Goal: Information Seeking & Learning: Learn about a topic

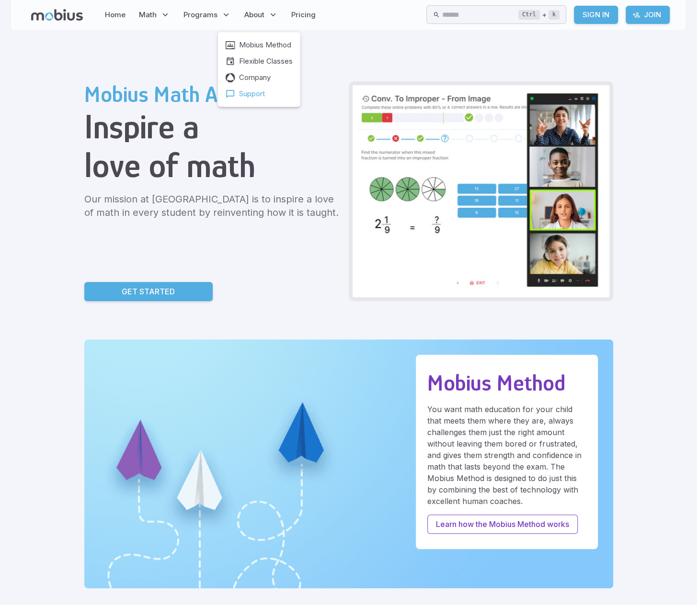
click at [247, 93] on span "Support" at bounding box center [252, 94] width 26 height 11
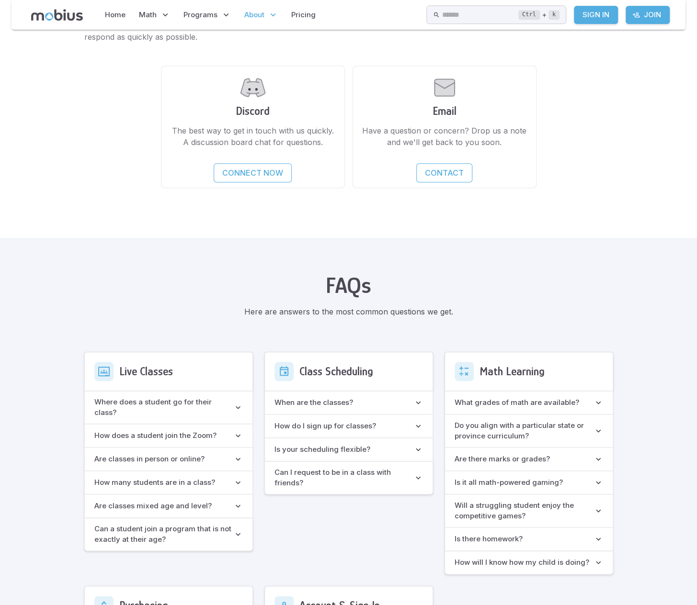
scroll to position [287, 0]
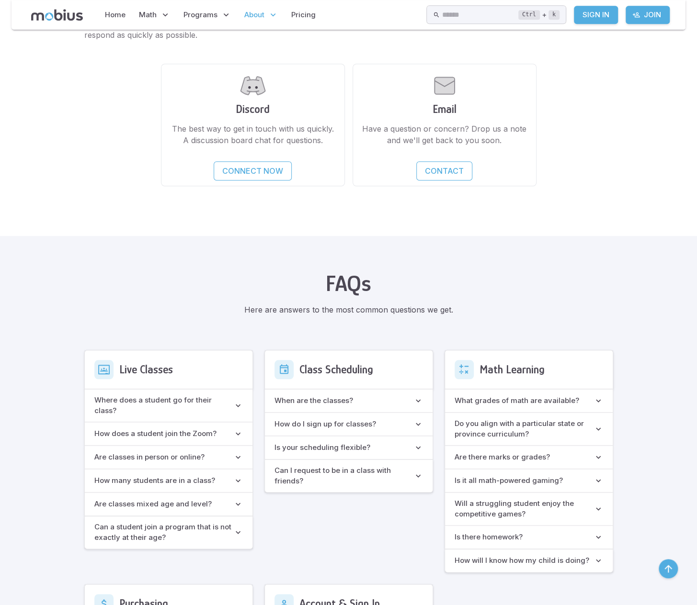
click at [194, 397] on h6 "Where does a student go for their class?" at bounding box center [163, 405] width 139 height 21
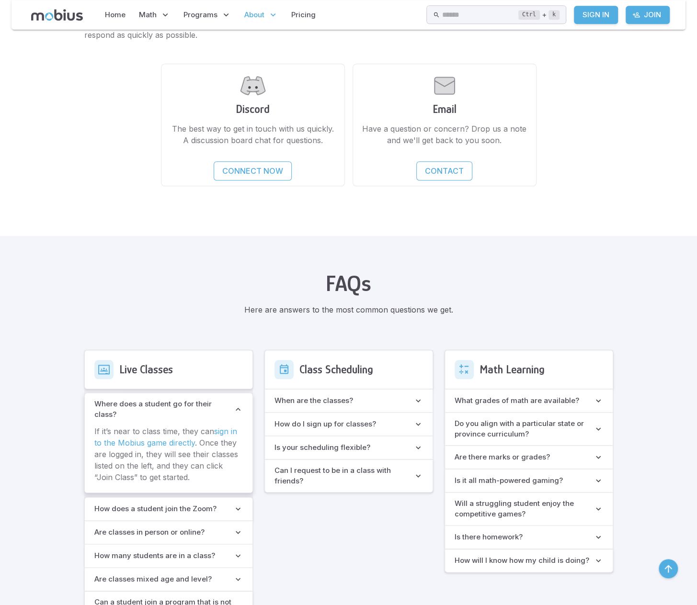
click at [194, 397] on class\? "Where does a student go for their class?" at bounding box center [169, 409] width 168 height 33
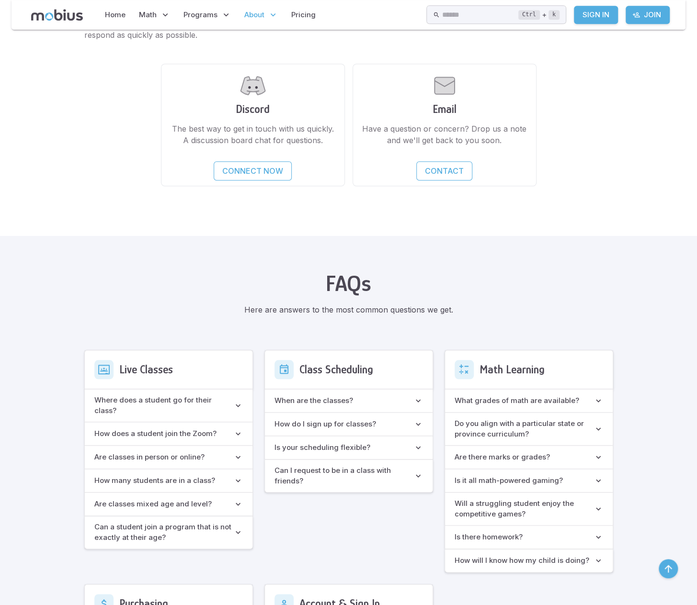
click at [192, 428] on h6 "How does a student join the Zoom?" at bounding box center [155, 433] width 122 height 11
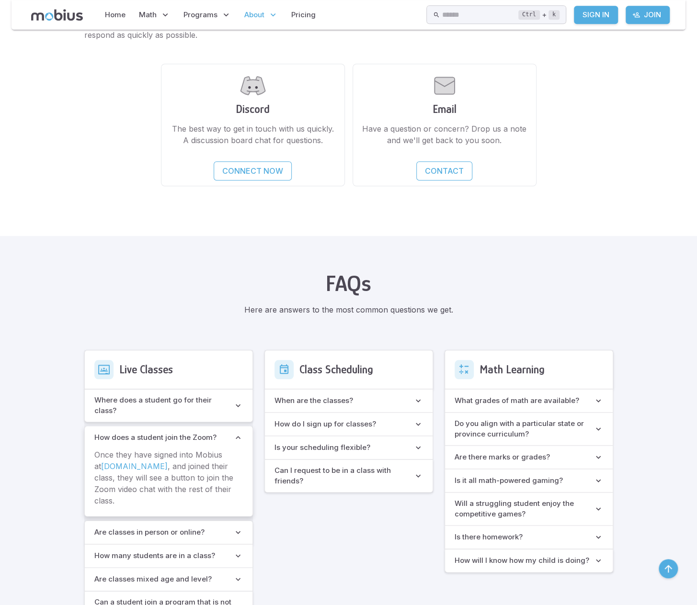
click at [192, 432] on h6 "How does a student join the Zoom?" at bounding box center [155, 437] width 122 height 11
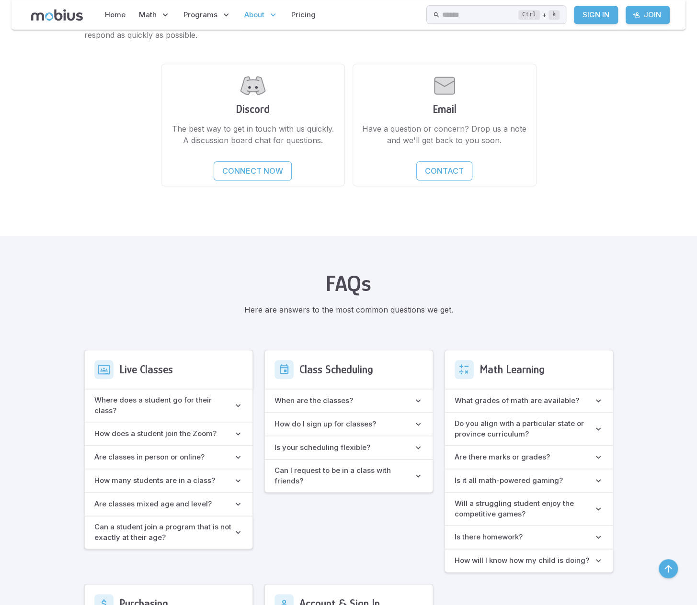
click at [192, 428] on h6 "How does a student join the Zoom?" at bounding box center [155, 433] width 122 height 11
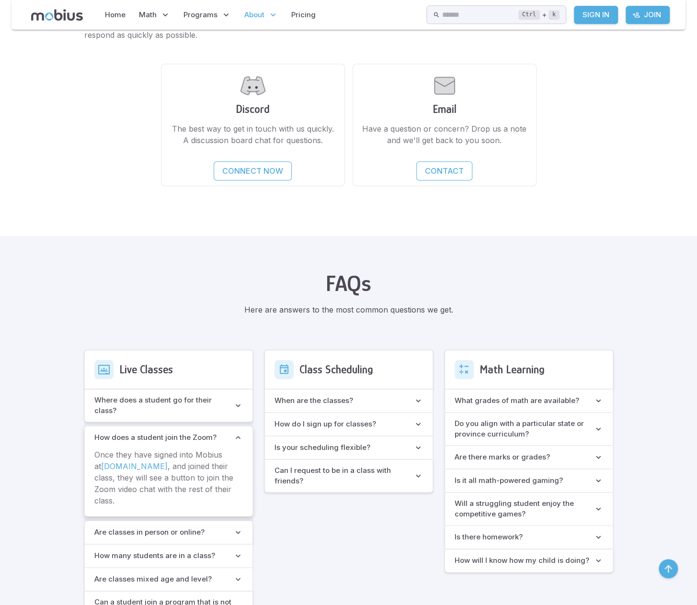
click at [192, 432] on h6 "How does a student join the Zoom?" at bounding box center [155, 437] width 122 height 11
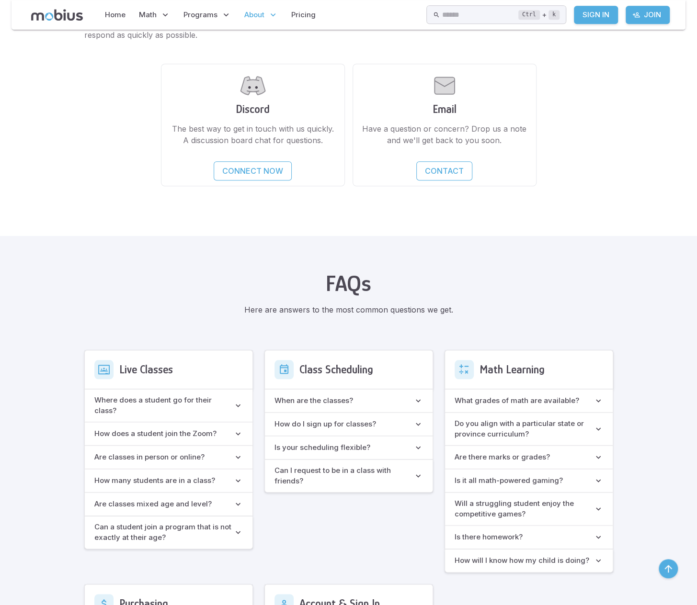
click at [192, 428] on h6 "How does a student join the Zoom?" at bounding box center [155, 433] width 122 height 11
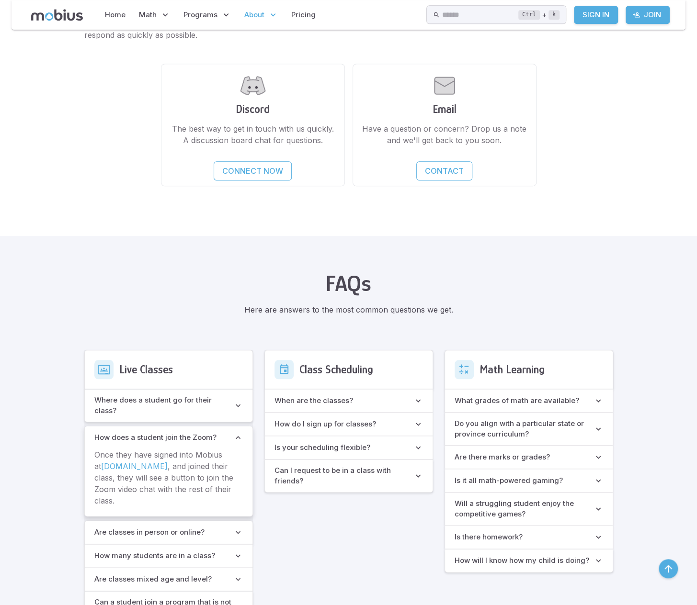
click at [192, 432] on h6 "How does a student join the Zoom?" at bounding box center [155, 437] width 122 height 11
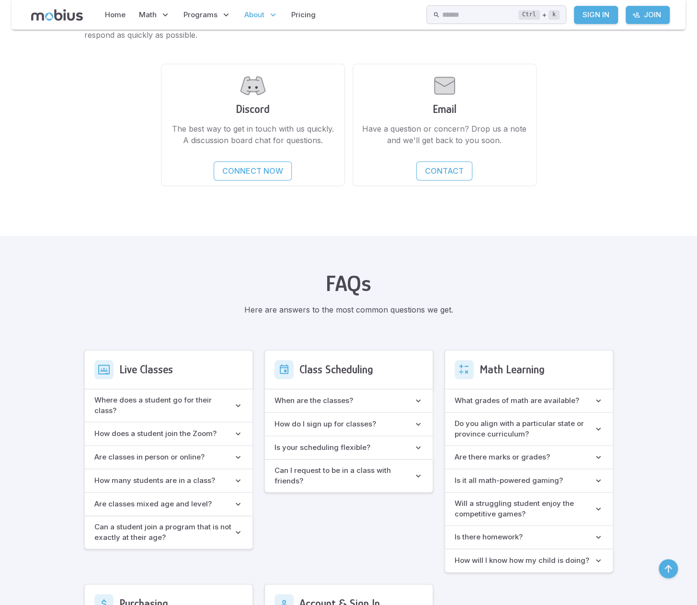
click at [340, 398] on h6 "When are the classes?" at bounding box center [313, 400] width 79 height 11
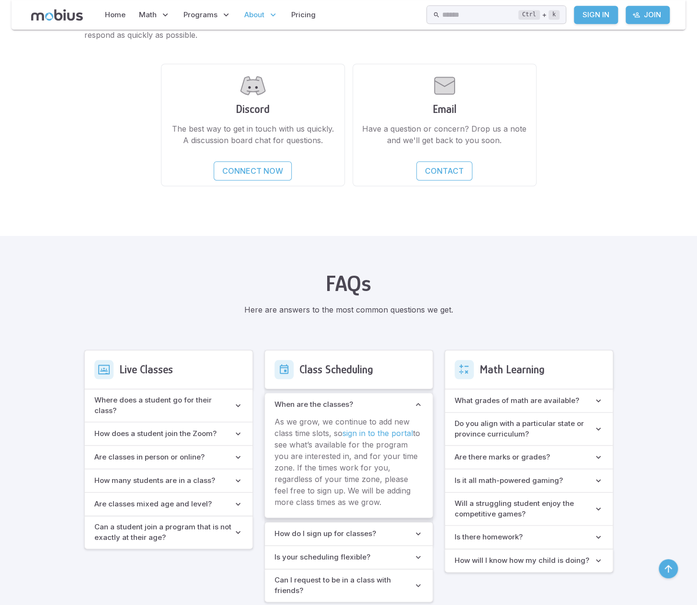
click at [340, 398] on classes\? "When are the classes?" at bounding box center [349, 404] width 168 height 23
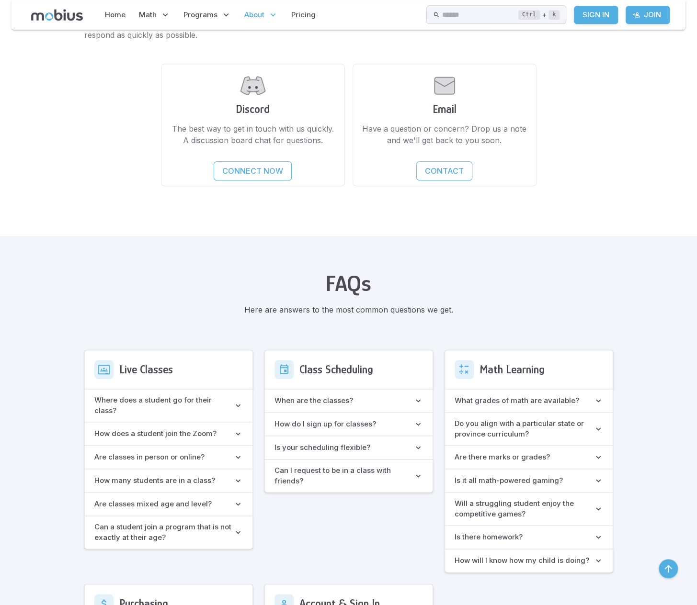
click at [182, 499] on level\? "Are classes mixed age and level?" at bounding box center [169, 504] width 168 height 23
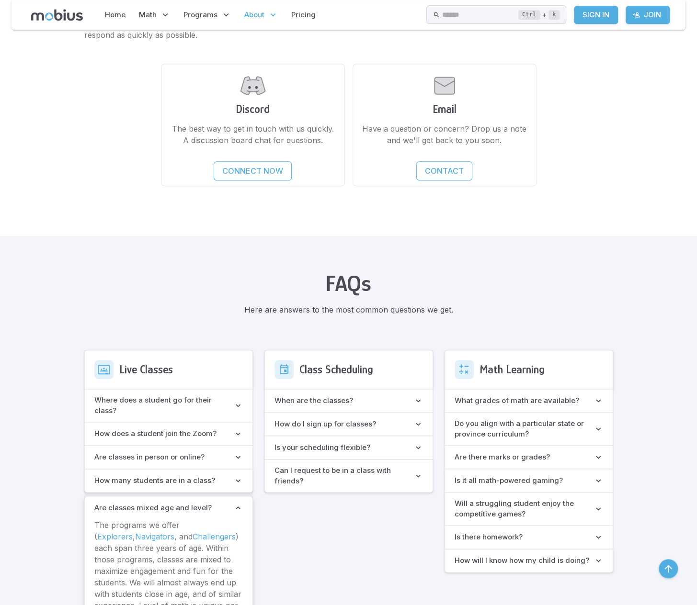
click at [182, 503] on h6 "Are classes mixed age and level?" at bounding box center [152, 508] width 117 height 11
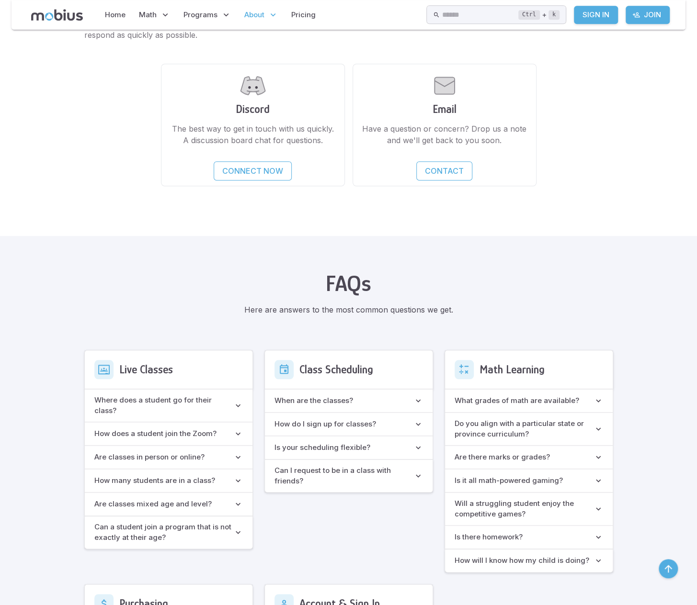
click at [182, 499] on level\? "Are classes mixed age and level?" at bounding box center [169, 504] width 168 height 23
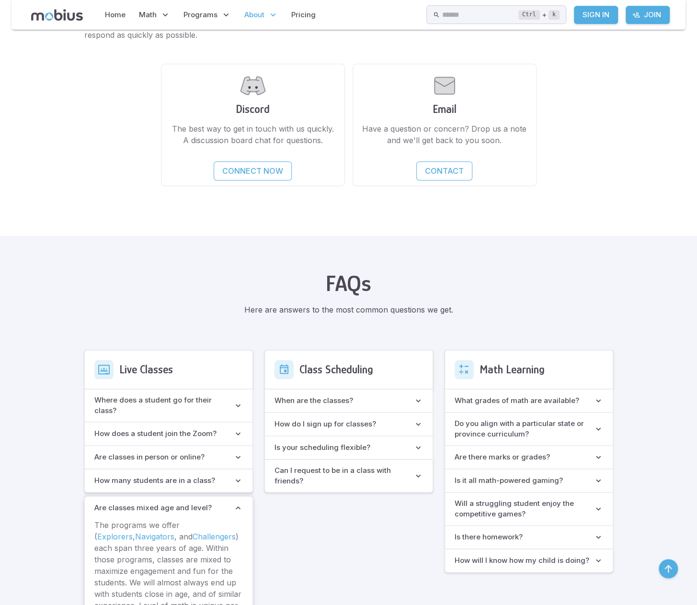
click at [182, 503] on h6 "Are classes mixed age and level?" at bounding box center [152, 508] width 117 height 11
